Goal: Task Accomplishment & Management: Complete application form

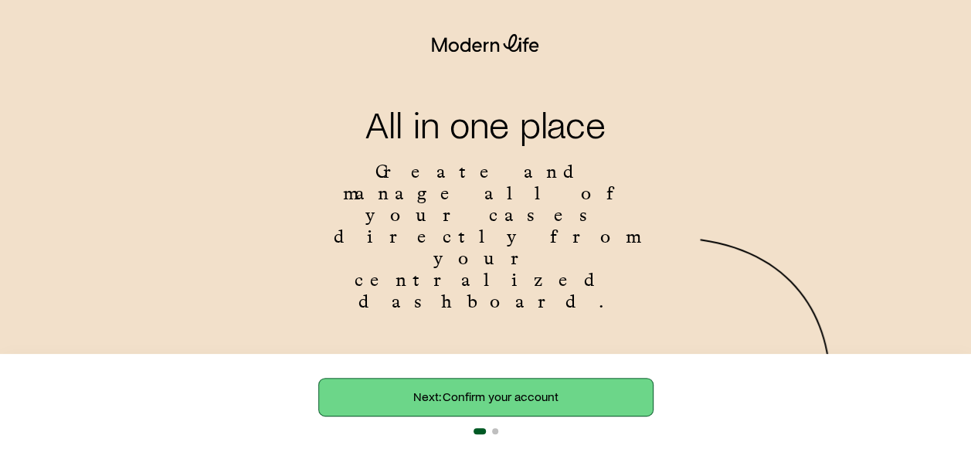
click at [460, 385] on link "Next: Confirm your account" at bounding box center [486, 396] width 334 height 37
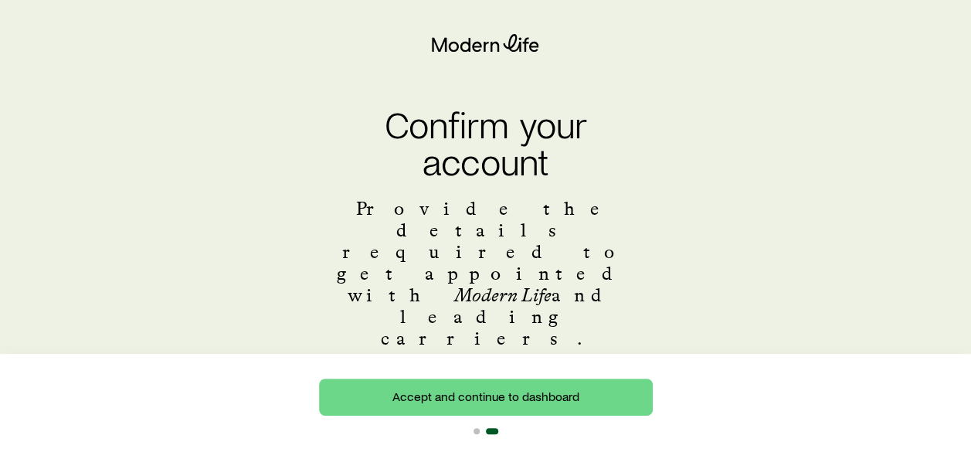
click at [429, 386] on div "First name ***" at bounding box center [486, 425] width 334 height 78
click at [344, 385] on label "First name" at bounding box center [361, 396] width 84 height 22
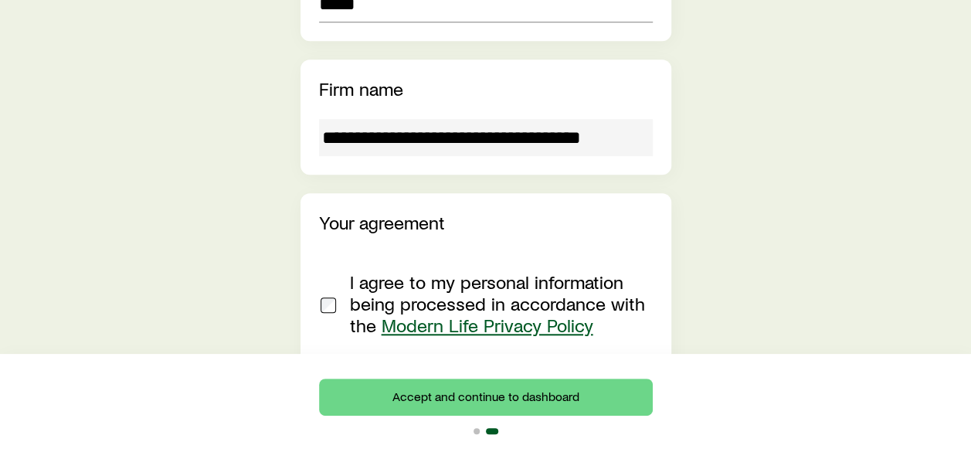
scroll to position [571, 0]
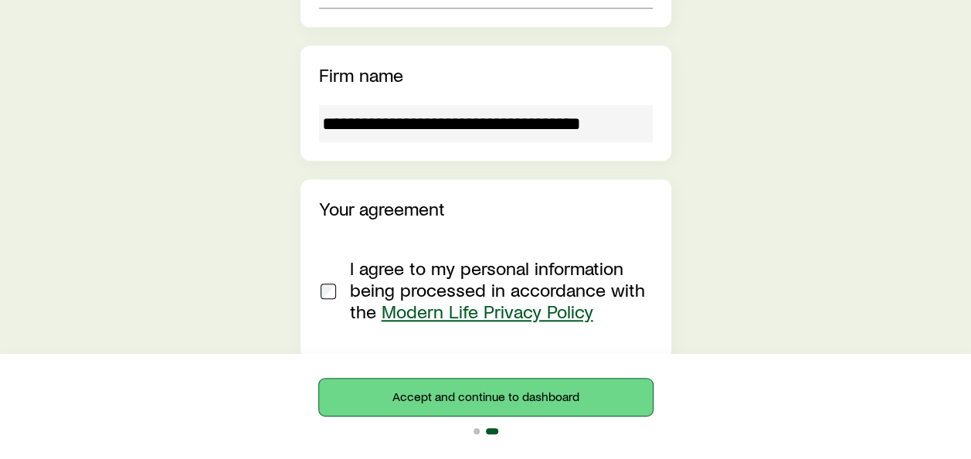
click at [561, 402] on button "Accept and continue to dashboard" at bounding box center [486, 396] width 334 height 37
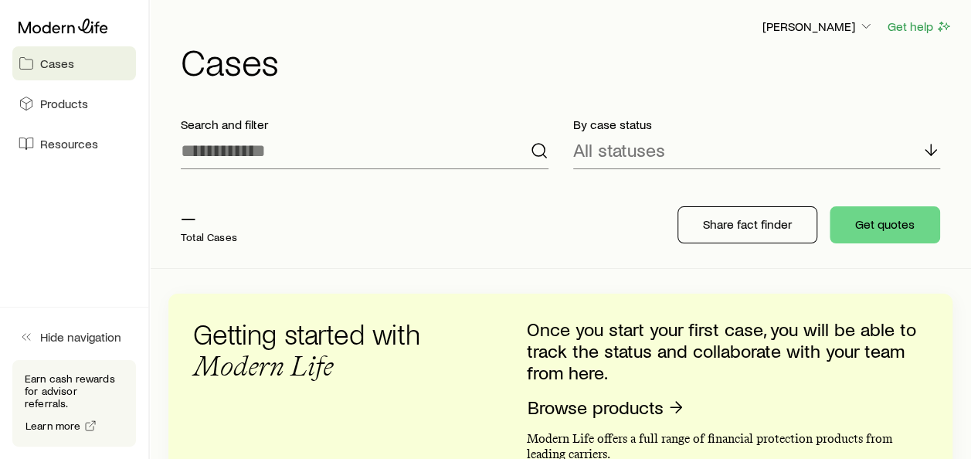
scroll to position [6, 0]
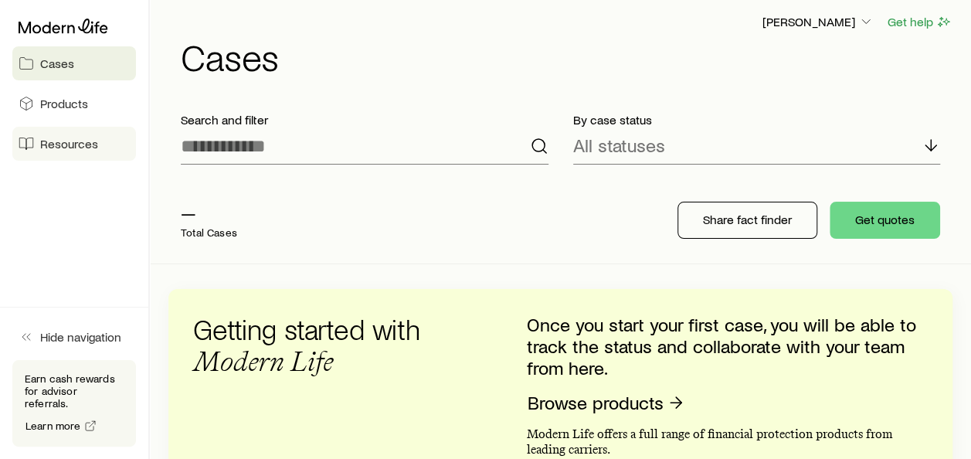
click at [70, 151] on link "Resources" at bounding box center [74, 144] width 124 height 34
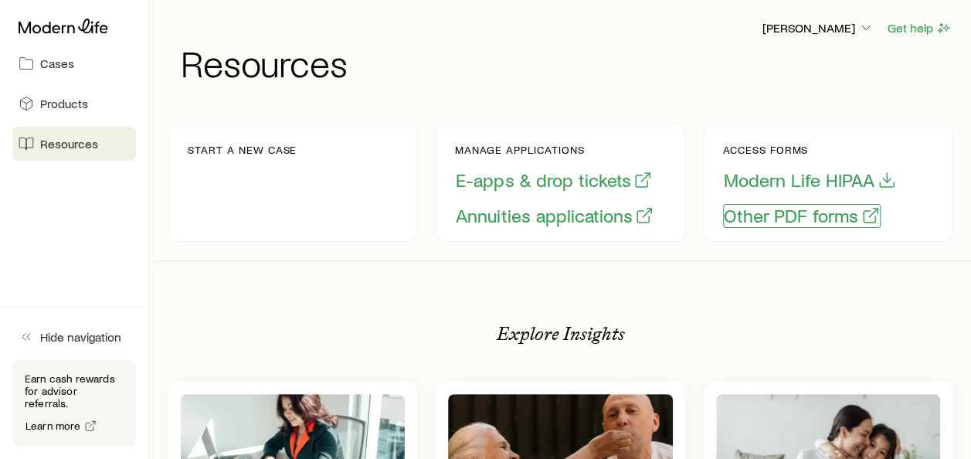
click at [822, 217] on button "Other PDF forms" at bounding box center [802, 216] width 158 height 24
click at [867, 28] on icon "button" at bounding box center [865, 27] width 15 height 15
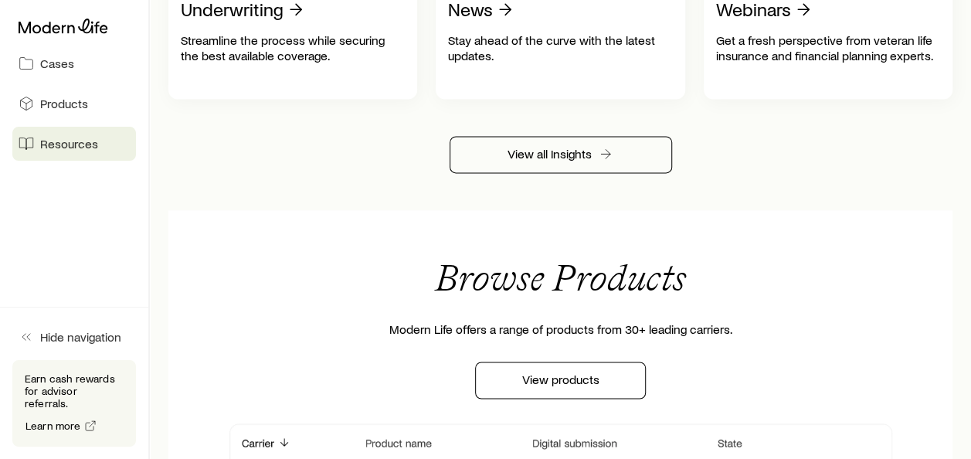
scroll to position [1064, 0]
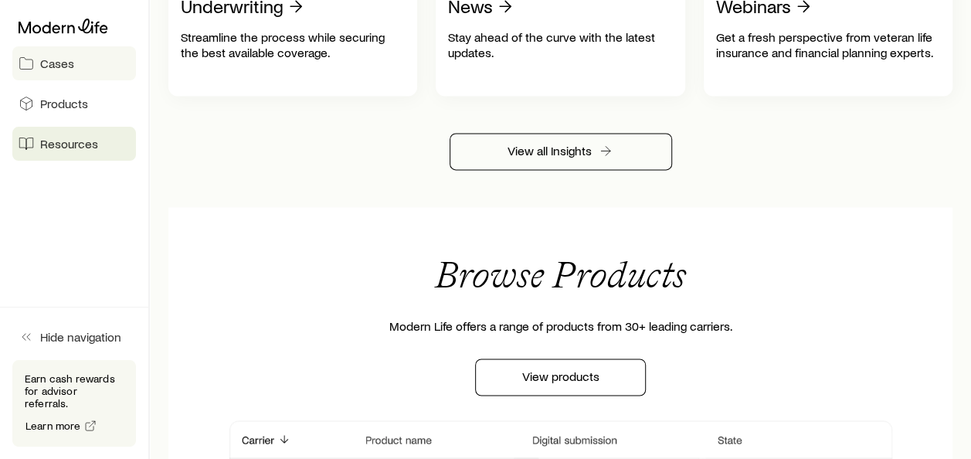
click at [74, 65] on link "Cases" at bounding box center [74, 63] width 124 height 34
